Goal: Task Accomplishment & Management: Use online tool/utility

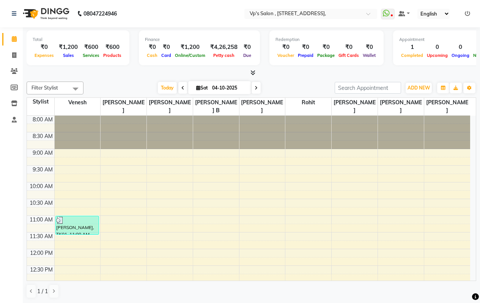
click at [468, 15] on icon at bounding box center [467, 13] width 5 height 5
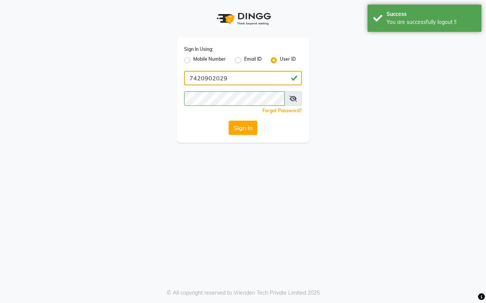
click at [242, 79] on input "7420902029" at bounding box center [243, 78] width 118 height 14
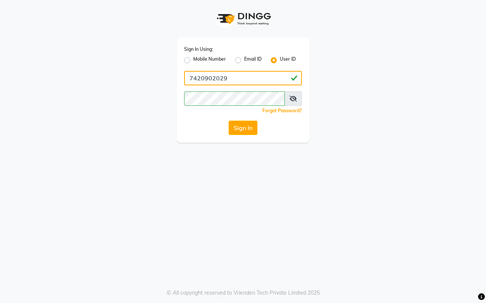
type input "vpsalon"
click at [237, 121] on button "Sign In" at bounding box center [242, 128] width 29 height 14
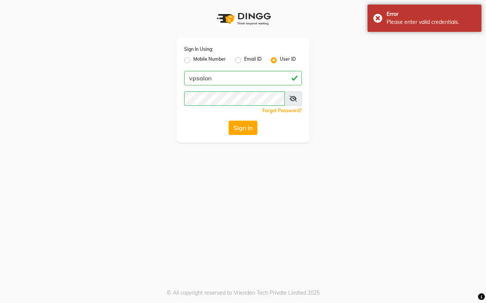
click at [286, 96] on span at bounding box center [292, 98] width 17 height 14
click at [193, 61] on label "Mobile Number" at bounding box center [209, 60] width 33 height 9
click at [193, 61] on input "Mobile Number" at bounding box center [195, 58] width 5 height 5
radio input "true"
radio input "false"
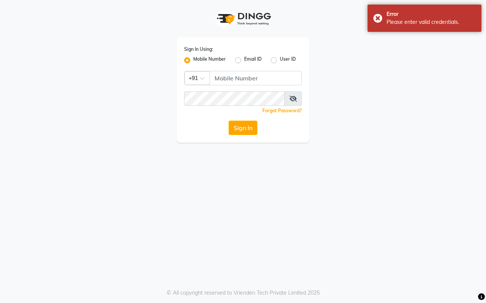
click at [244, 58] on label "Email ID" at bounding box center [252, 60] width 17 height 9
click at [244, 58] on input "Email ID" at bounding box center [246, 58] width 5 height 5
radio input "true"
radio input "false"
click at [280, 60] on label "User ID" at bounding box center [288, 60] width 16 height 9
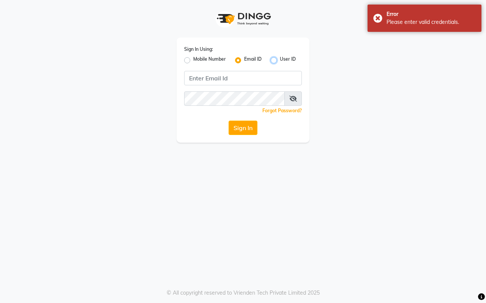
click at [280, 60] on input "User ID" at bounding box center [282, 58] width 5 height 5
radio input "true"
radio input "false"
click at [367, 54] on div "Sign In Using: Mobile Number Email ID User ID Remember me Forgot Password? Sign…" at bounding box center [243, 71] width 433 height 143
click at [193, 59] on label "Mobile Number" at bounding box center [209, 60] width 33 height 9
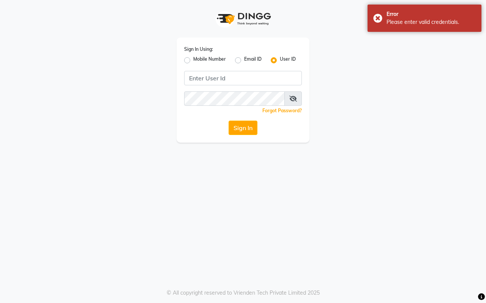
click at [193, 59] on input "Mobile Number" at bounding box center [195, 58] width 5 height 5
radio input "true"
radio input "false"
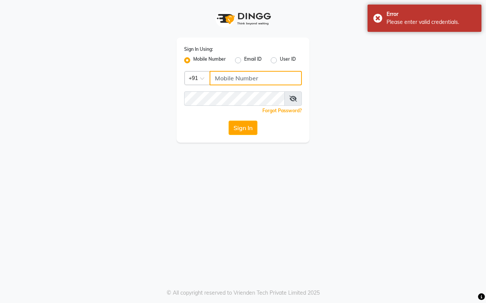
click at [227, 75] on input "Username" at bounding box center [255, 78] width 92 height 14
type input "7420902029"
click at [253, 126] on button "Sign In" at bounding box center [242, 128] width 29 height 14
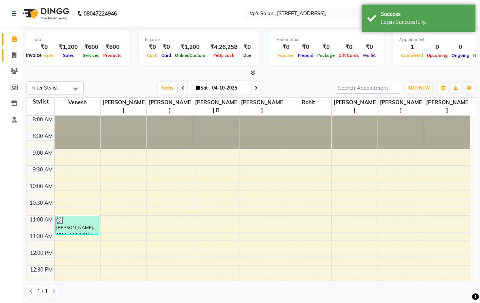
click at [13, 55] on icon at bounding box center [14, 55] width 4 height 6
select select "service"
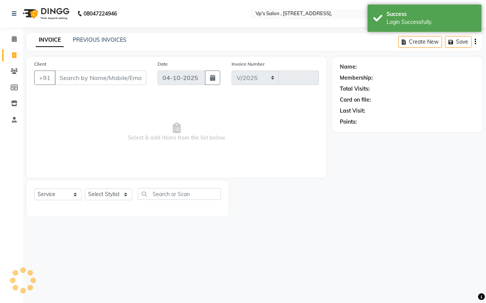
select select "4917"
type input "1891"
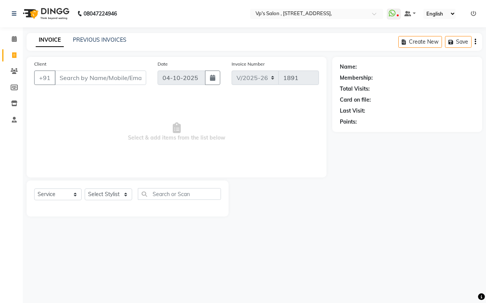
click at [72, 81] on input "Client" at bounding box center [100, 78] width 91 height 14
click at [112, 37] on link "PREVIOUS INVOICES" at bounding box center [100, 39] width 54 height 7
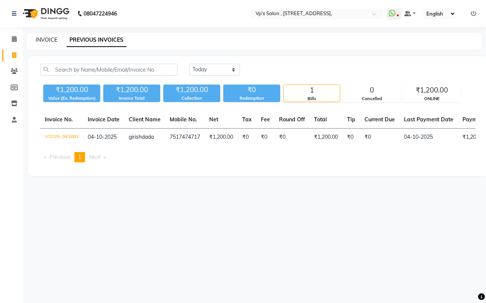
click at [45, 40] on link "INVOICE" at bounding box center [47, 39] width 22 height 7
select select "service"
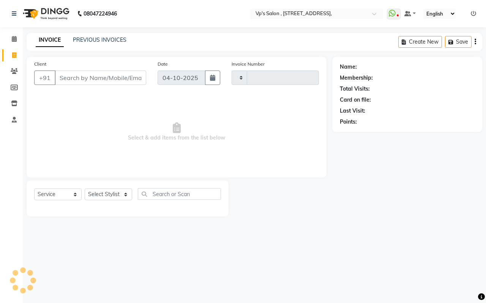
type input "1891"
select select "4917"
click at [12, 55] on icon at bounding box center [14, 55] width 4 height 6
select select "service"
type input "1891"
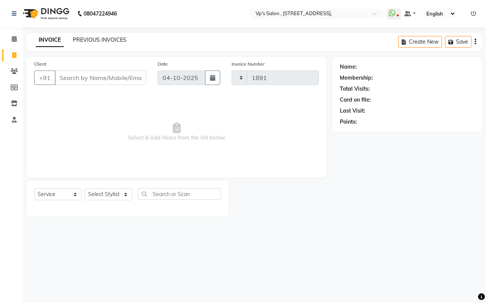
select select "4917"
